Goal: Task Accomplishment & Management: Manage account settings

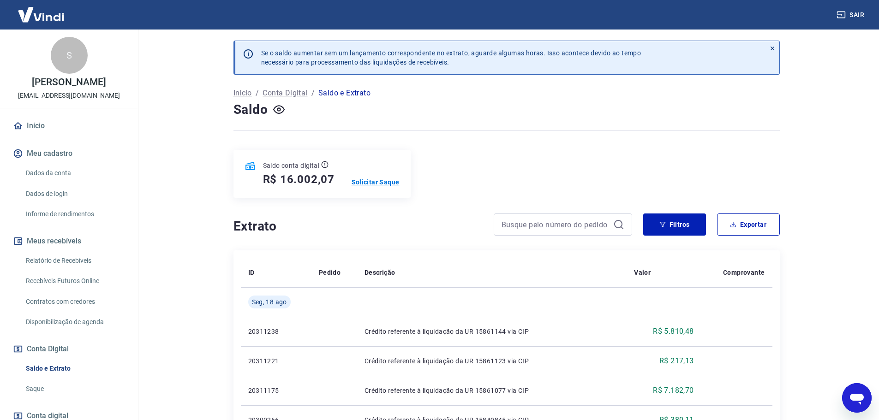
click at [379, 183] on p "Solicitar Saque" at bounding box center [375, 182] width 48 height 9
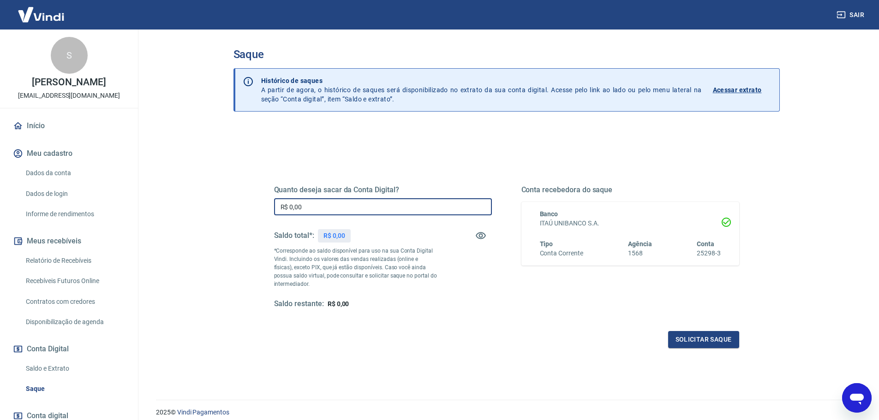
click at [344, 207] on input "R$ 0,00" at bounding box center [383, 206] width 218 height 17
type input "R$ 16.000,00"
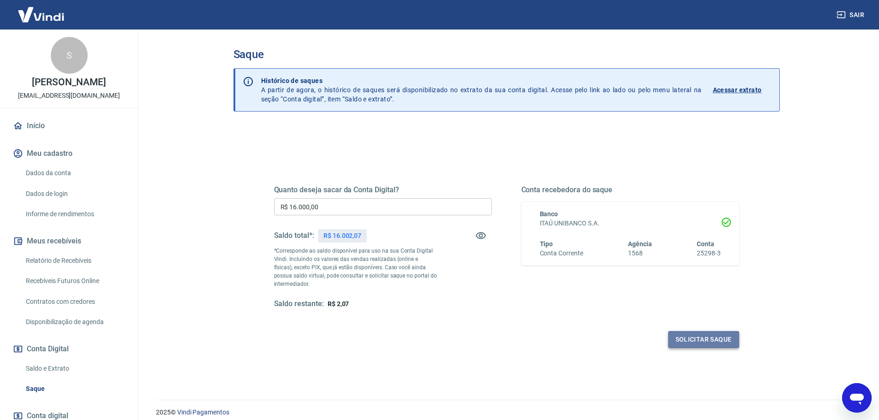
click at [698, 335] on button "Solicitar saque" at bounding box center [703, 339] width 71 height 17
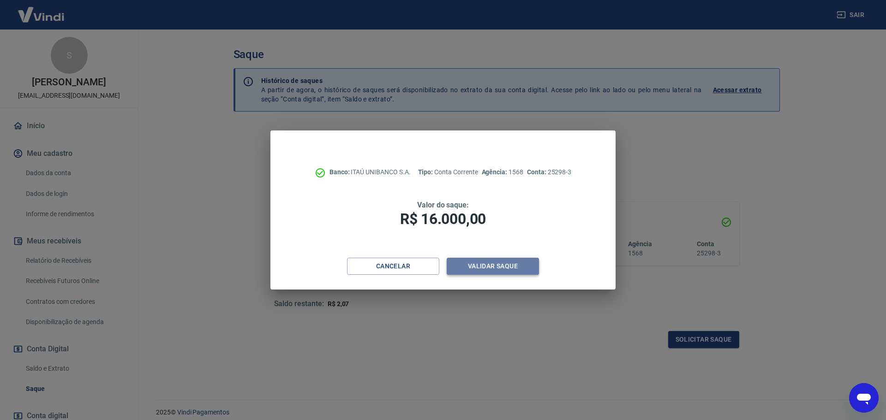
click at [507, 263] on button "Validar saque" at bounding box center [492, 266] width 92 height 17
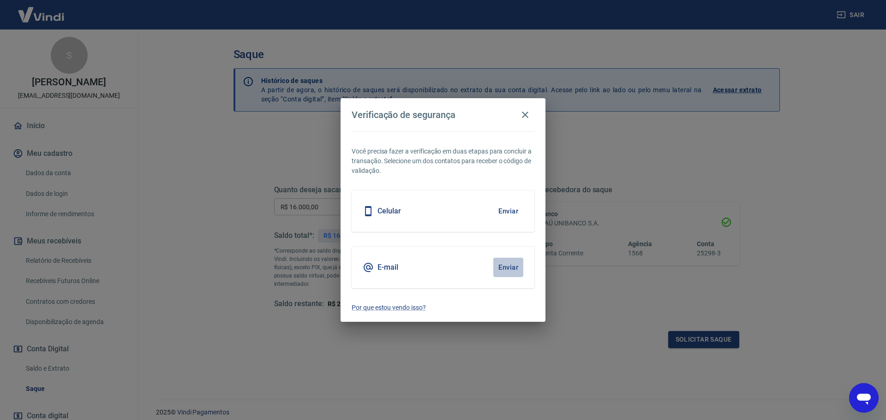
click at [507, 263] on button "Enviar" at bounding box center [508, 267] width 30 height 19
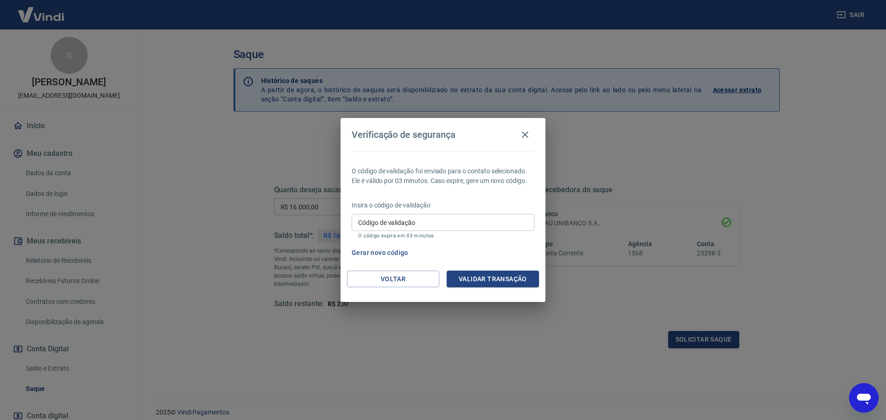
click at [399, 227] on input "Código de validação" at bounding box center [442, 222] width 183 height 17
type input "814776"
click at [490, 274] on button "Validar transação" at bounding box center [492, 279] width 92 height 17
